Goal: Find specific page/section: Find specific page/section

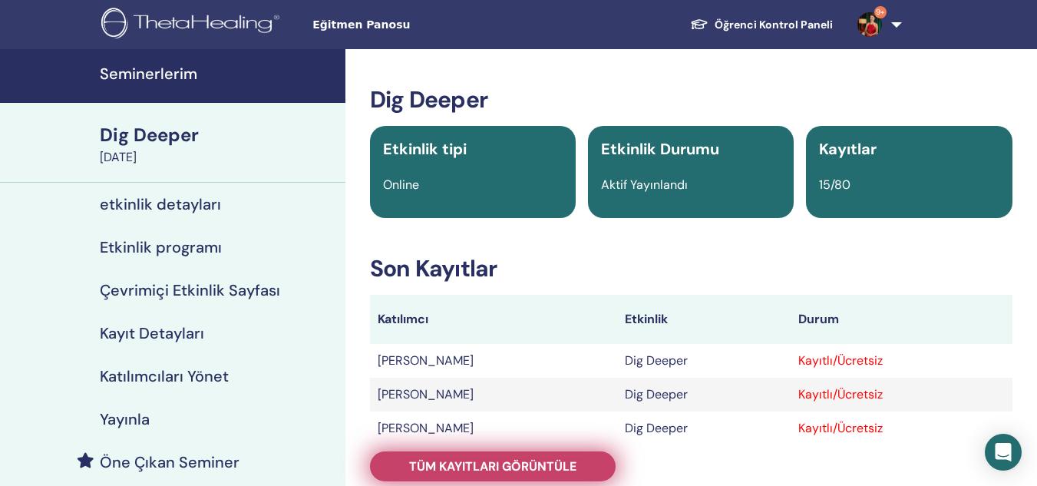
click at [454, 466] on span "Tüm kayıtları görüntüle" at bounding box center [492, 466] width 167 height 16
